Goal: Book appointment/travel/reservation

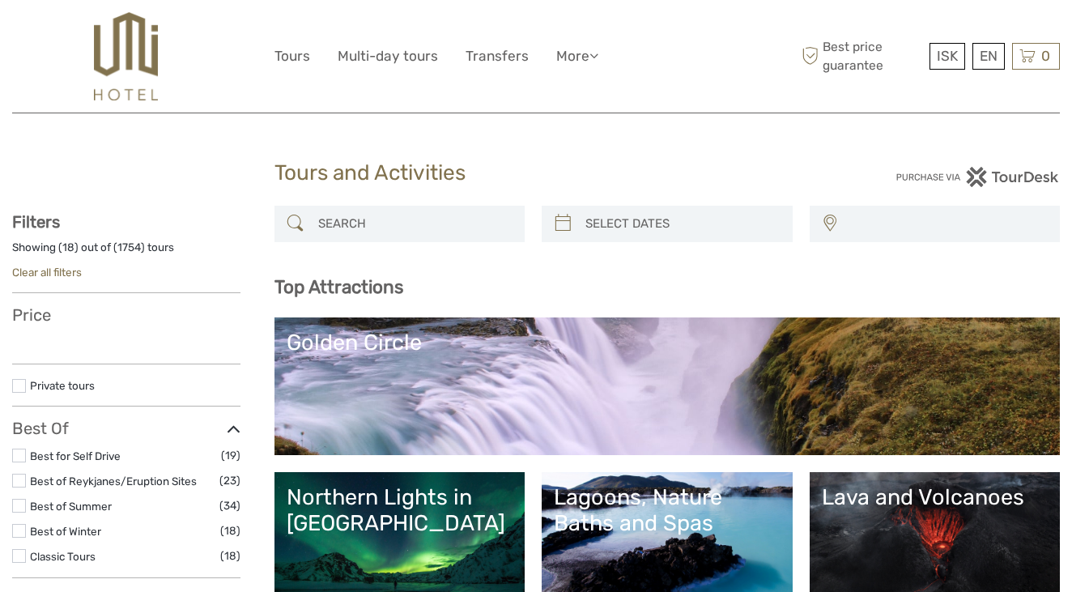
select select
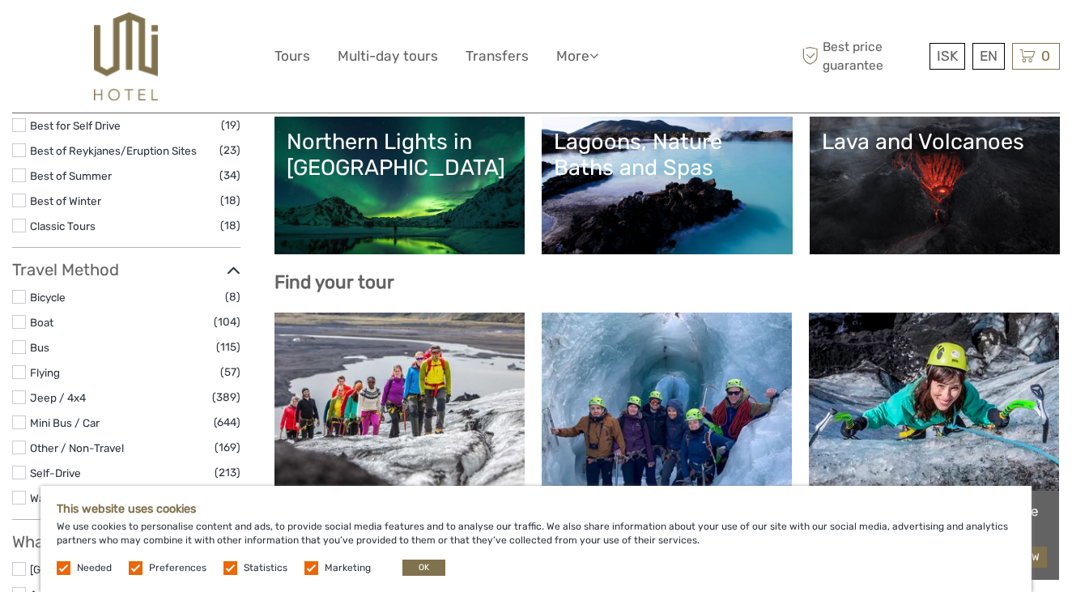
scroll to position [358, 0]
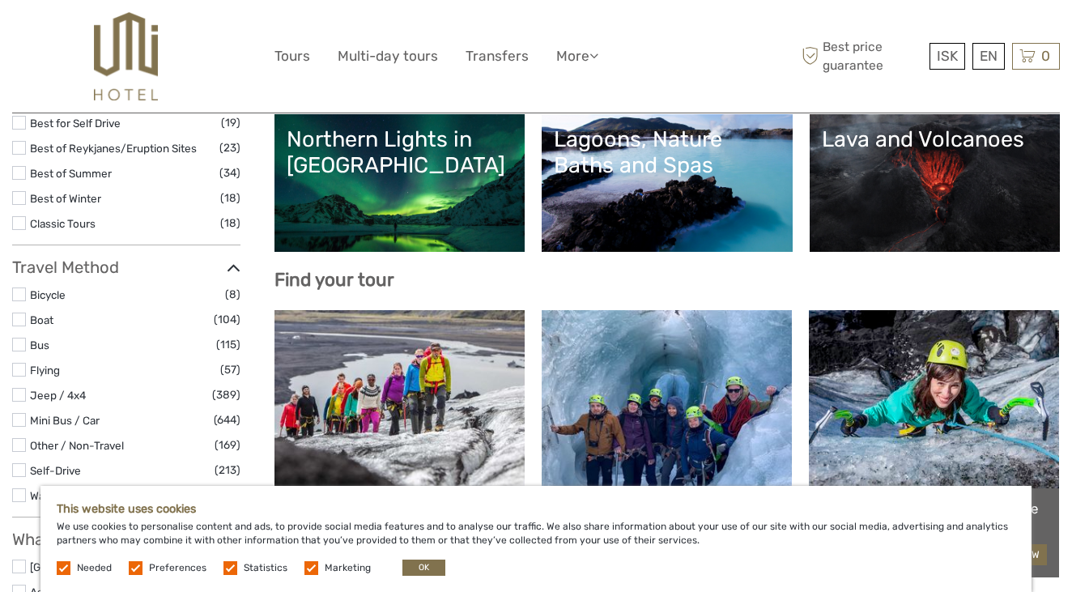
click at [577, 216] on link "Lagoons, Nature Baths and Spas" at bounding box center [667, 182] width 227 height 113
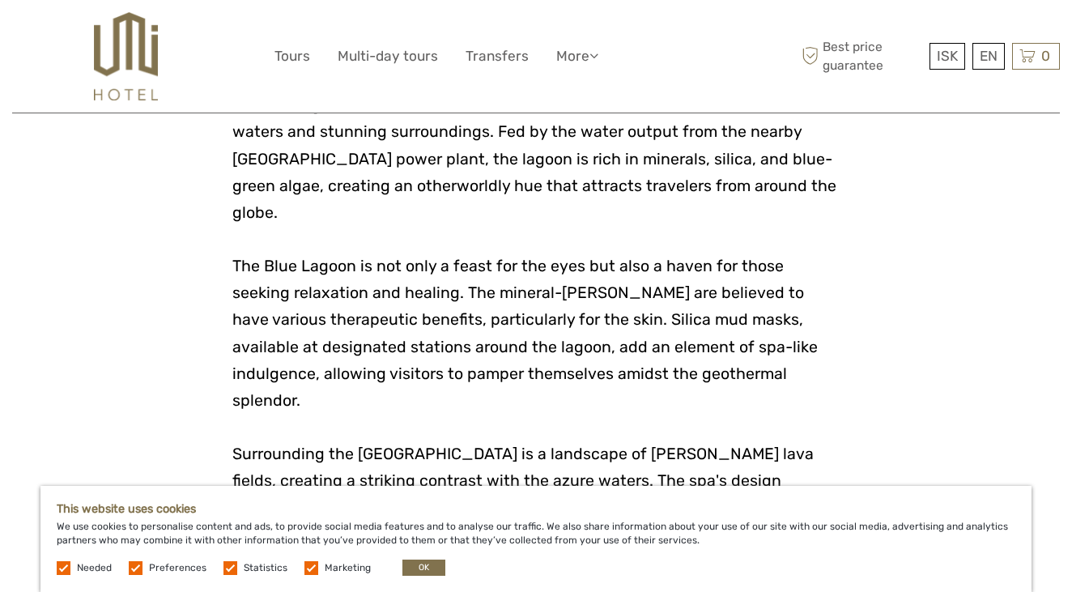
scroll to position [1953, 0]
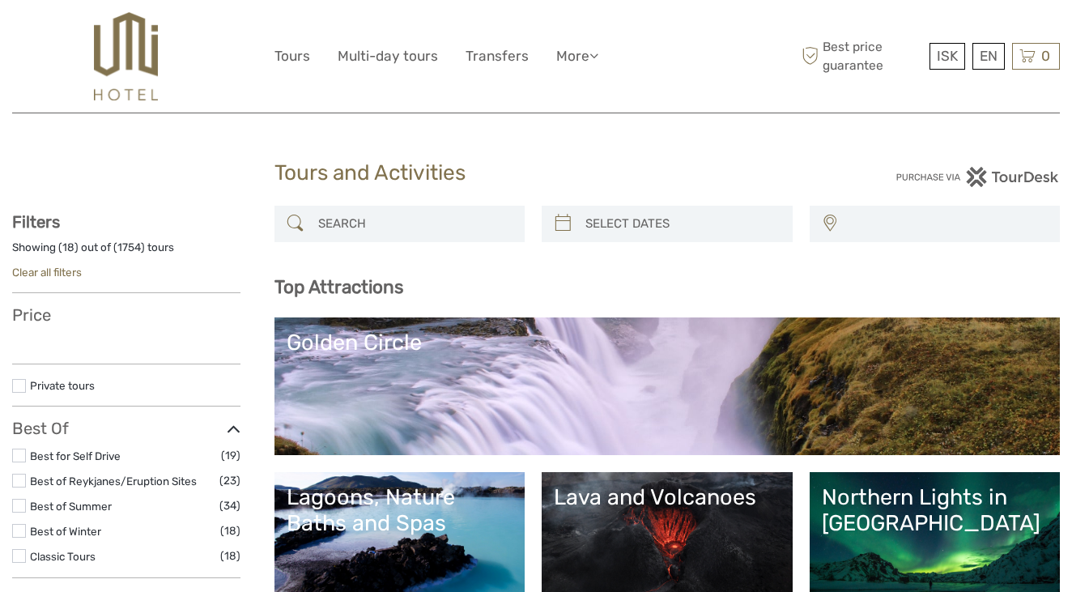
select select
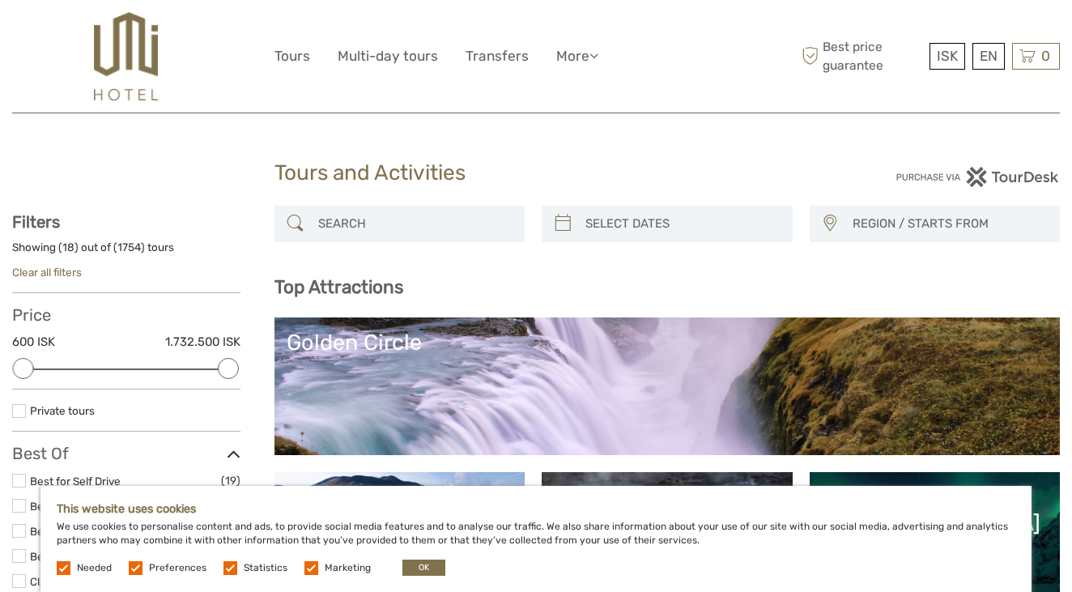
click at [132, 65] on img at bounding box center [126, 56] width 64 height 88
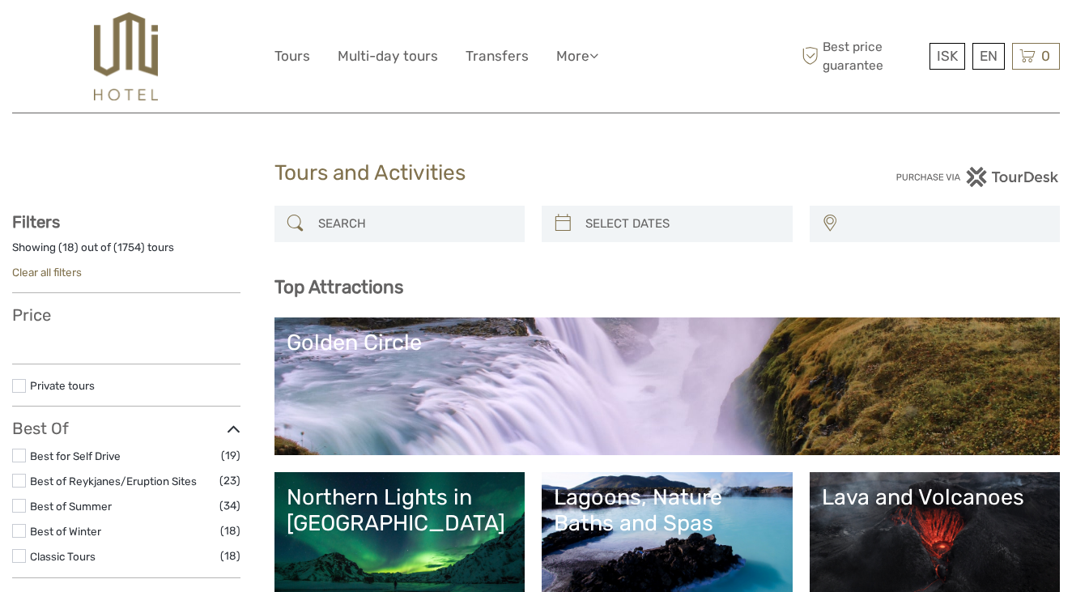
select select
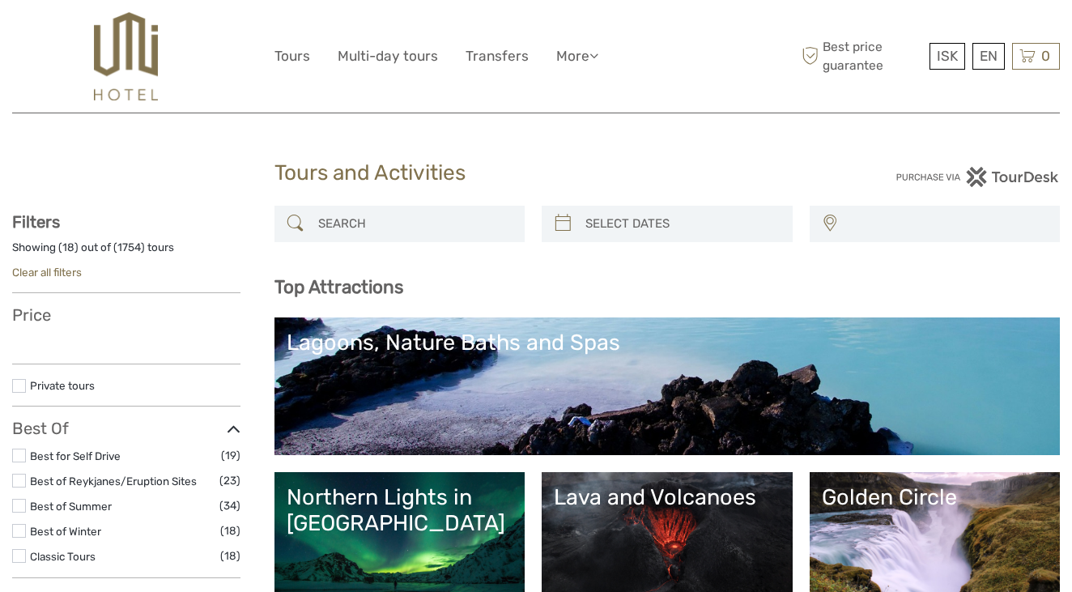
select select
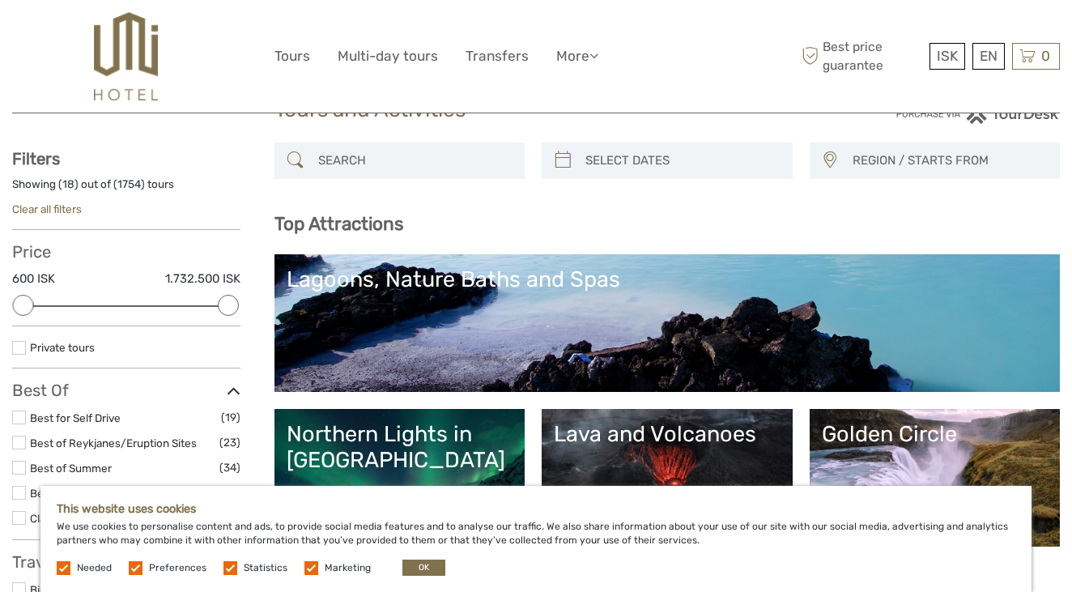
scroll to position [75, 0]
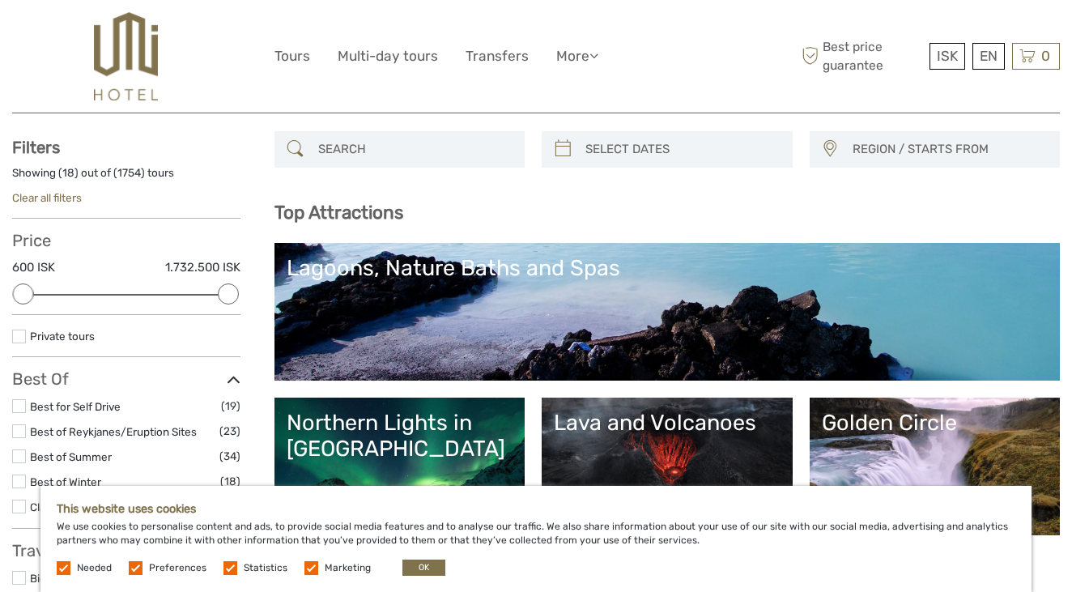
type input "02/09/2025"
click at [581, 142] on input "search" at bounding box center [682, 149] width 206 height 28
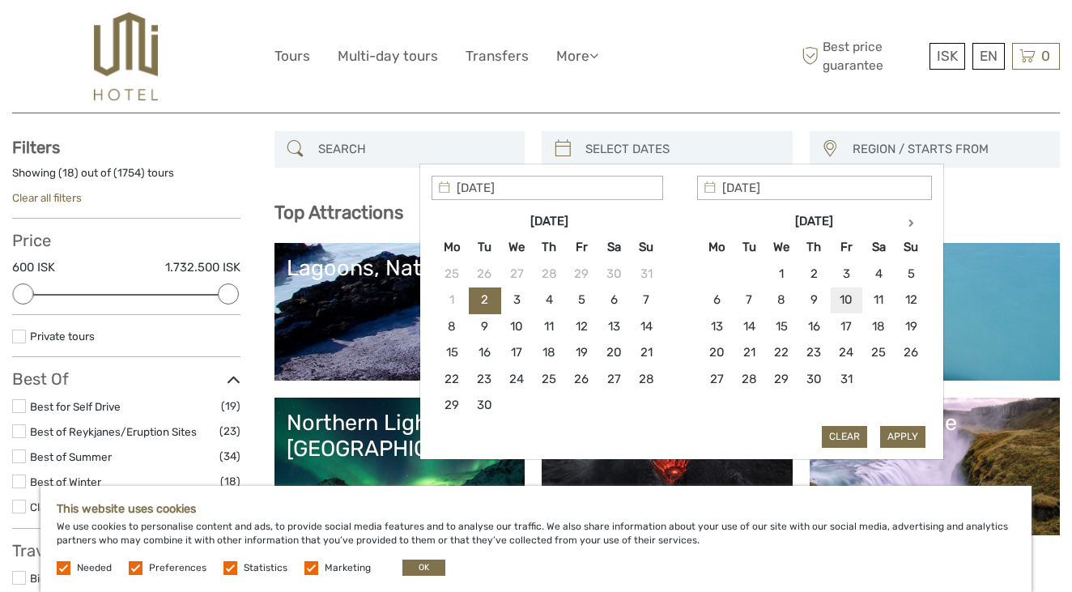
type input "09/10/2025"
type input "11/10/2025"
type input "09/10/2025"
click at [900, 433] on button "Apply" at bounding box center [902, 436] width 45 height 21
type input "09/10/2025 - 11/10/2025"
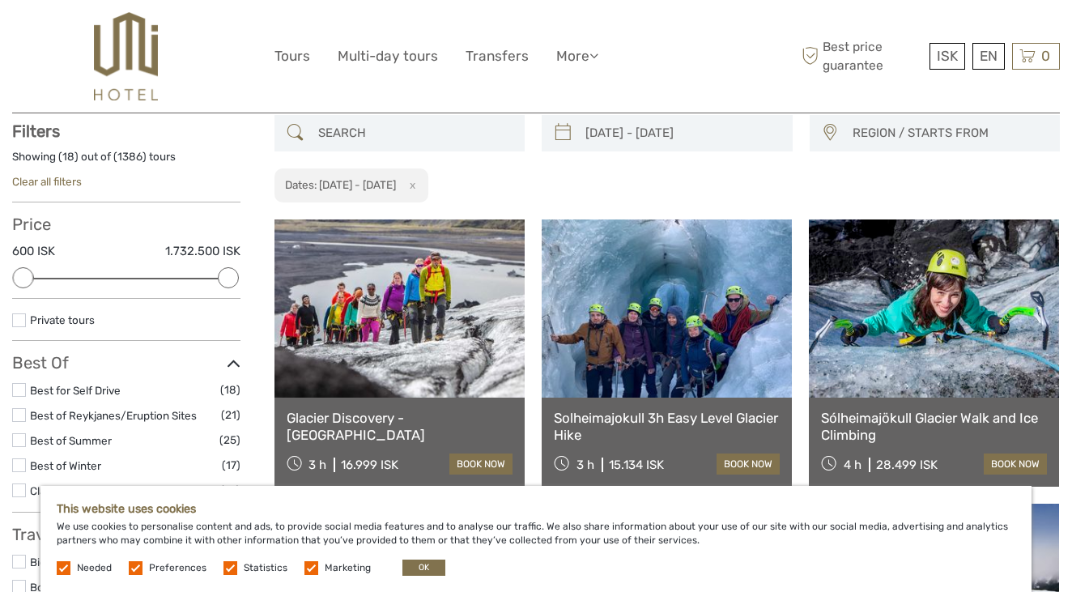
scroll to position [92, 0]
click at [844, 132] on div "REGION / STARTS FROM Capital Region East North Northeast Reykjanes / Keflavík S…" at bounding box center [935, 132] width 251 height 36
click at [922, 138] on span "REGION / STARTS FROM" at bounding box center [948, 132] width 207 height 27
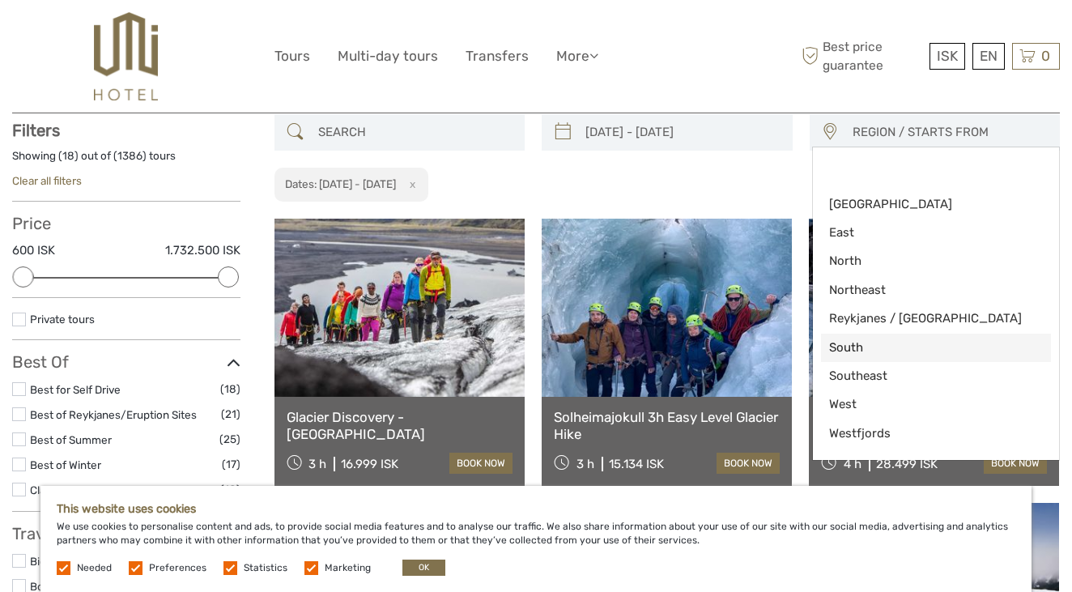
click at [850, 336] on link "South" at bounding box center [936, 348] width 231 height 28
select select "South"
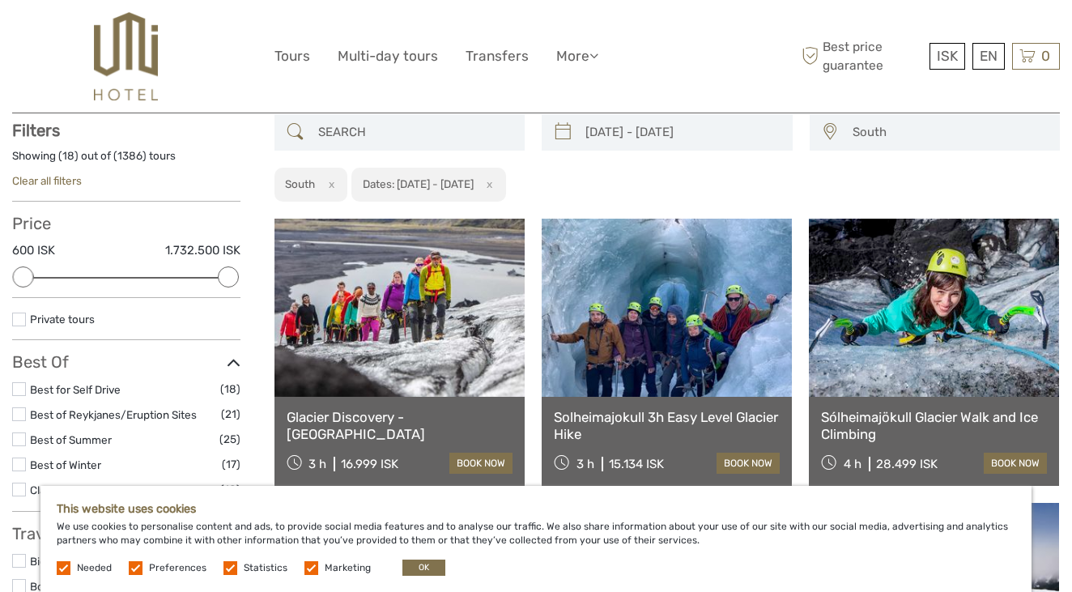
scroll to position [77, 0]
